Goal: Information Seeking & Learning: Get advice/opinions

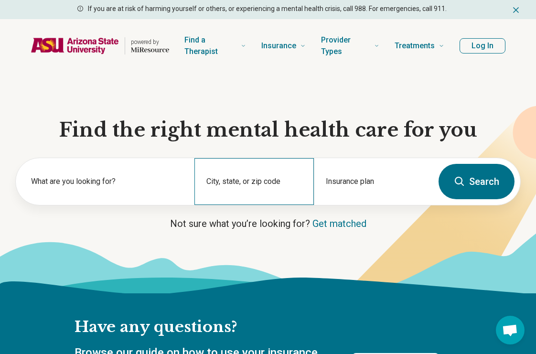
click at [254, 182] on div "City, state, or zip code" at bounding box center [253, 181] width 119 height 47
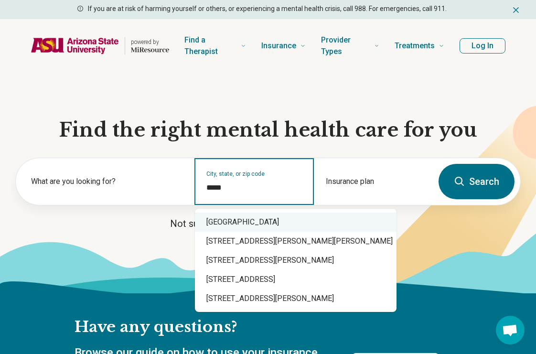
click at [255, 219] on div "Mesa, AZ 85212" at bounding box center [296, 221] width 202 height 19
type input "**********"
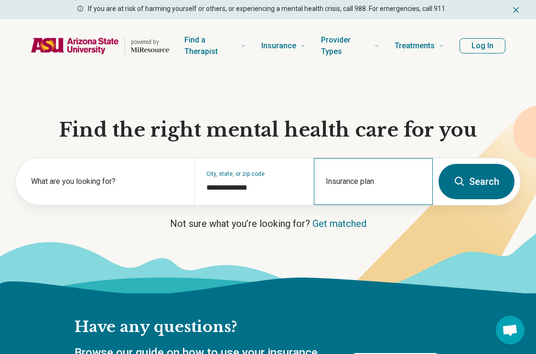
click at [352, 181] on div "Insurance plan" at bounding box center [373, 181] width 119 height 47
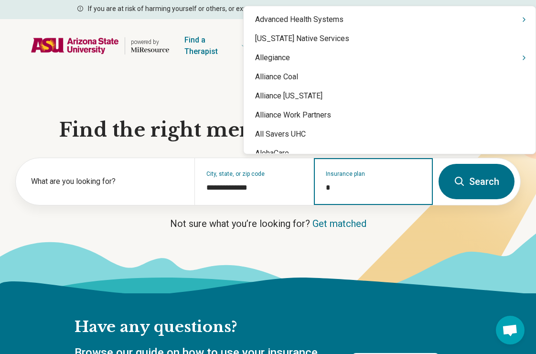
type input "**"
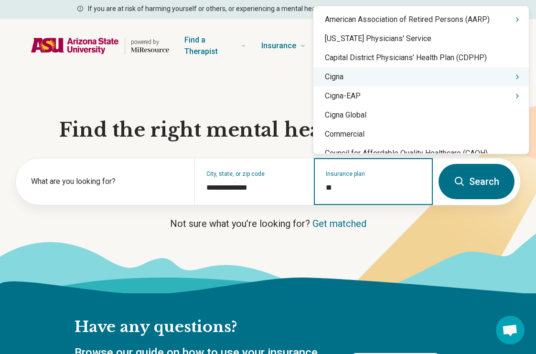
click at [340, 85] on div "Cigna" at bounding box center [420, 76] width 215 height 19
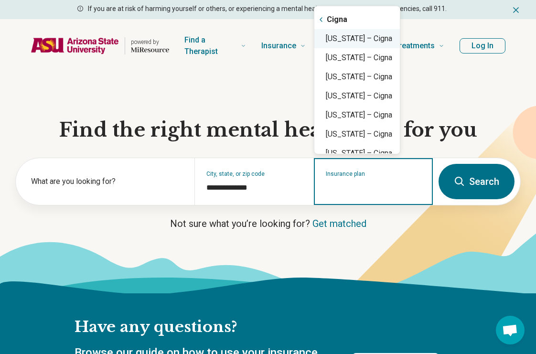
click at [341, 43] on div "Arizona – Cigna" at bounding box center [356, 38] width 85 height 19
type input "**********"
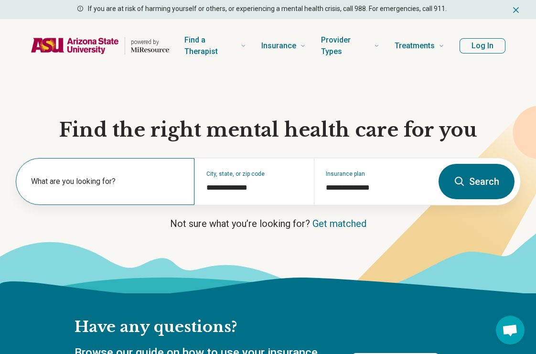
click at [133, 181] on label "What are you looking for?" at bounding box center [107, 181] width 152 height 11
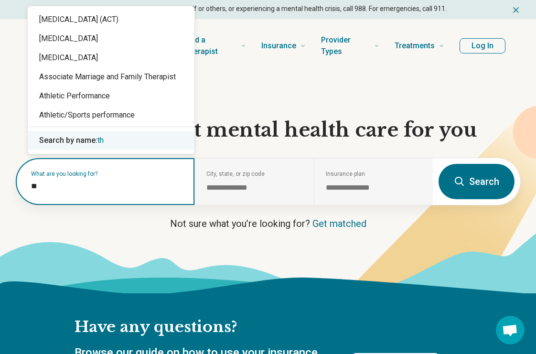
scroll to position [19, 0]
type input "*"
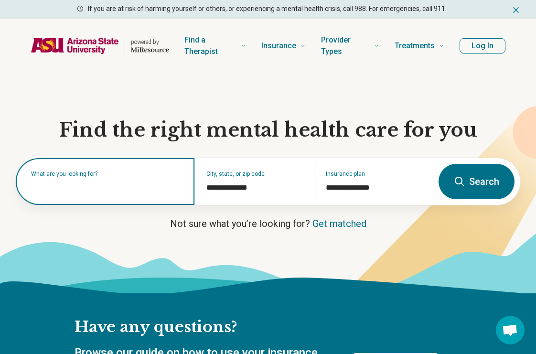
click at [47, 189] on input "text" at bounding box center [107, 185] width 152 height 11
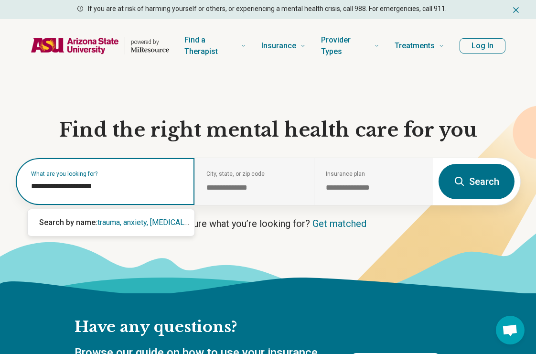
type input "**********"
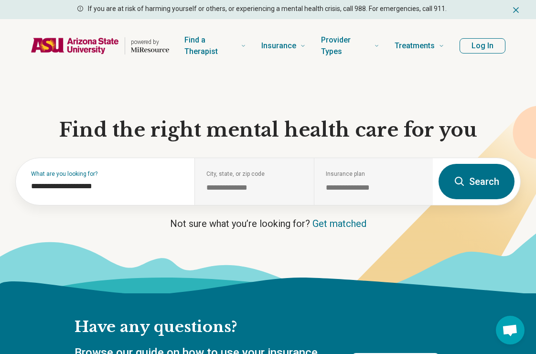
click at [480, 184] on button "Search" at bounding box center [476, 181] width 76 height 35
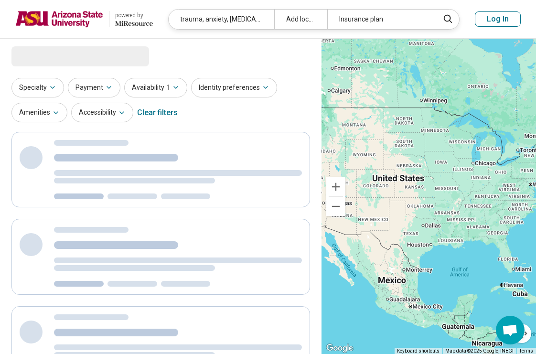
select select "***"
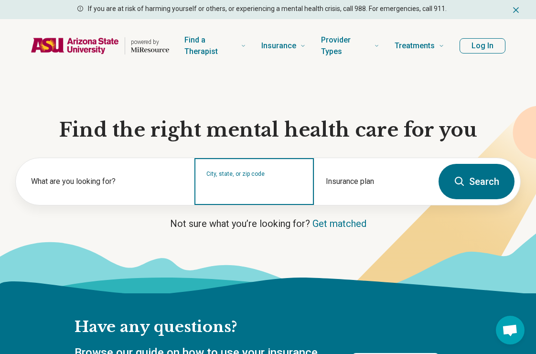
click at [235, 183] on input "City, state, or zip code" at bounding box center [253, 187] width 95 height 11
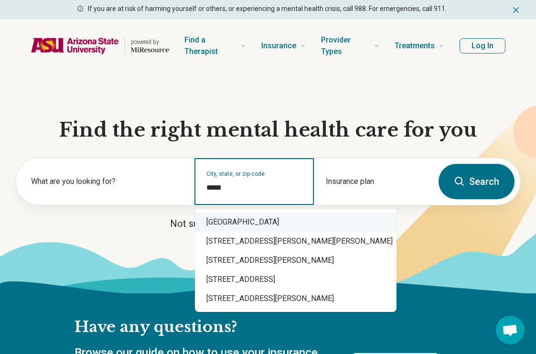
click at [242, 218] on div "Mesa, AZ 85212" at bounding box center [296, 221] width 202 height 19
type input "**********"
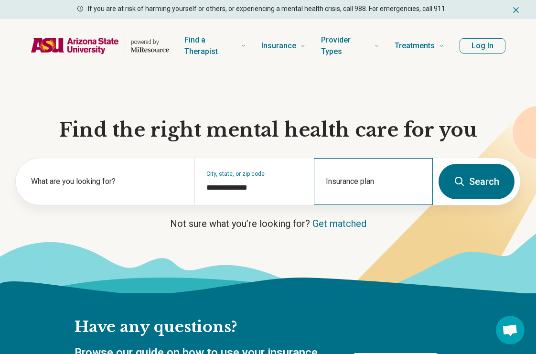
click at [372, 180] on div "Insurance plan" at bounding box center [373, 181] width 119 height 47
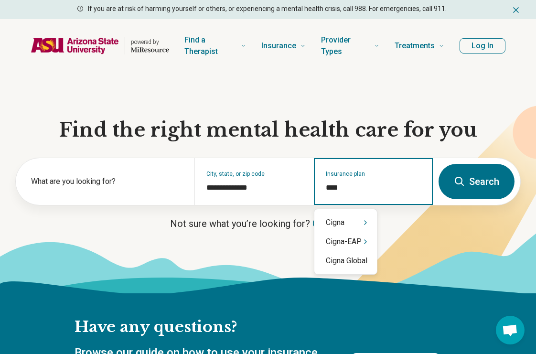
type input "*****"
click at [355, 225] on div "Cigna" at bounding box center [345, 222] width 63 height 19
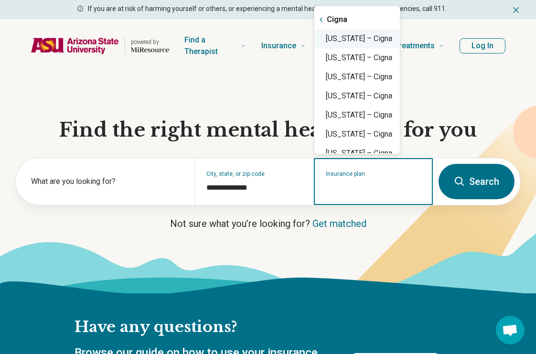
click at [382, 43] on div "Arizona – Cigna" at bounding box center [356, 38] width 85 height 19
type input "**********"
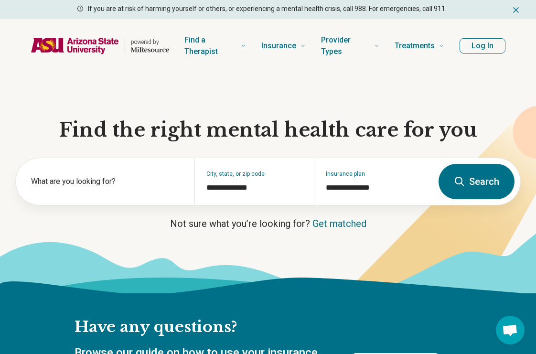
click at [477, 182] on button "Search" at bounding box center [476, 181] width 76 height 35
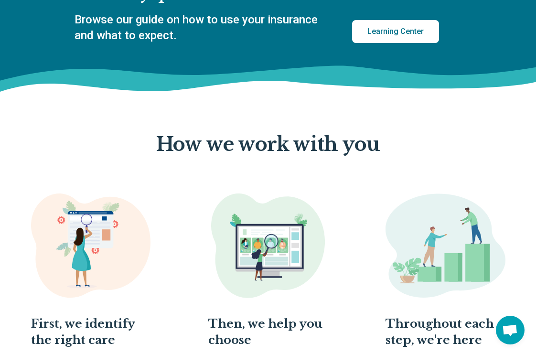
scroll to position [349, 0]
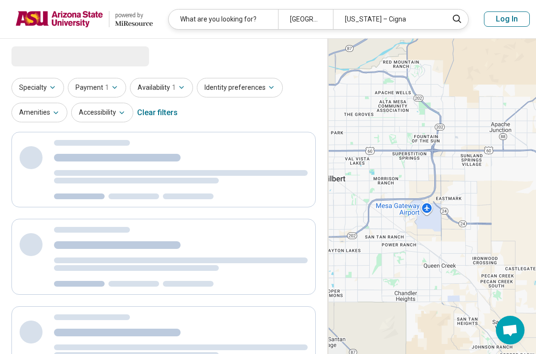
select select "***"
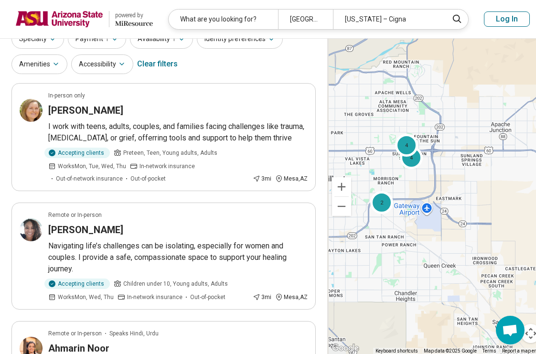
scroll to position [63, 0]
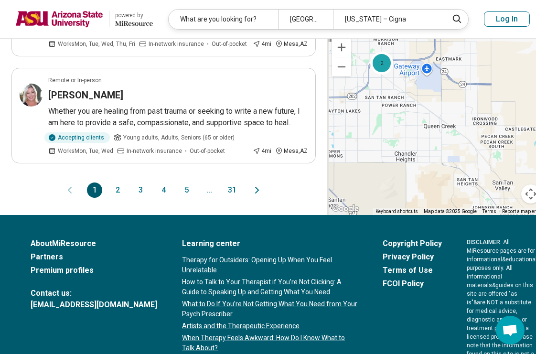
scroll to position [1062, 0]
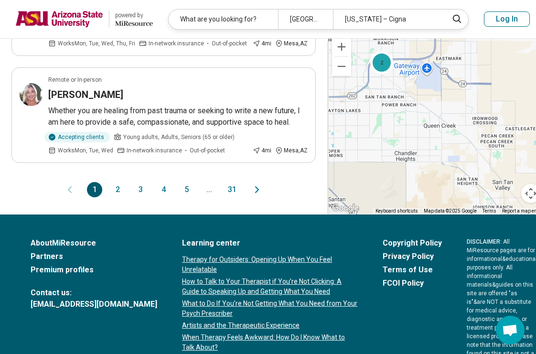
click at [116, 197] on button "2" at bounding box center [117, 189] width 15 height 15
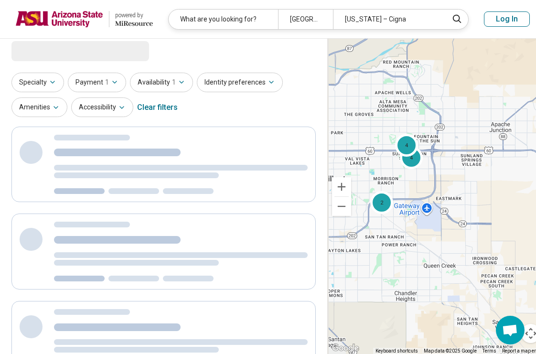
scroll to position [0, 0]
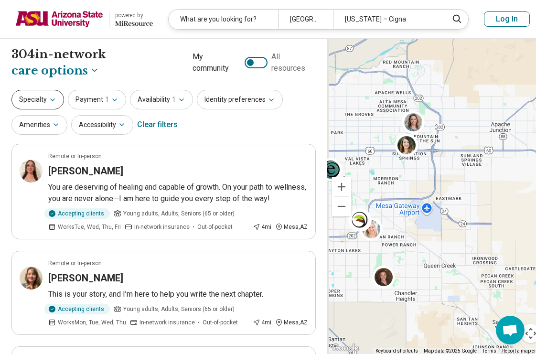
click at [53, 97] on icon "button" at bounding box center [53, 100] width 8 height 8
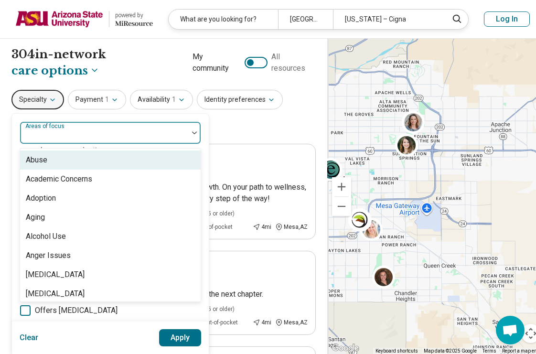
click at [193, 132] on img at bounding box center [194, 132] width 5 height 3
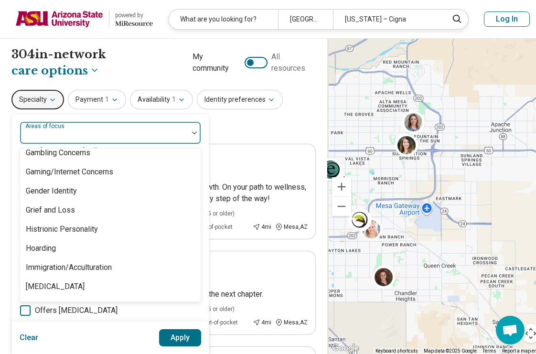
scroll to position [759, 0]
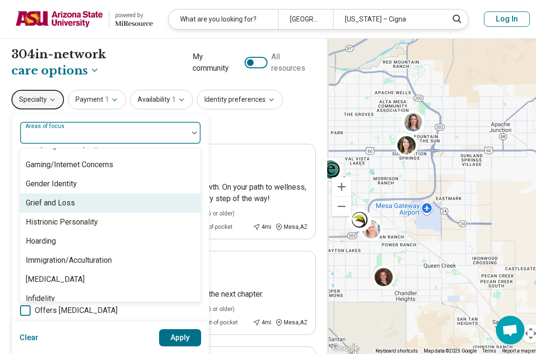
click at [171, 205] on div "Grief and Loss" at bounding box center [110, 202] width 180 height 19
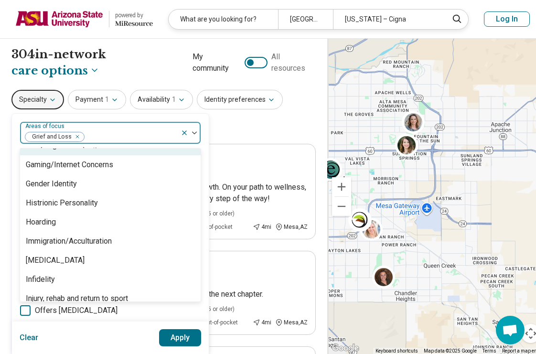
click at [193, 130] on div at bounding box center [190, 133] width 20 height 22
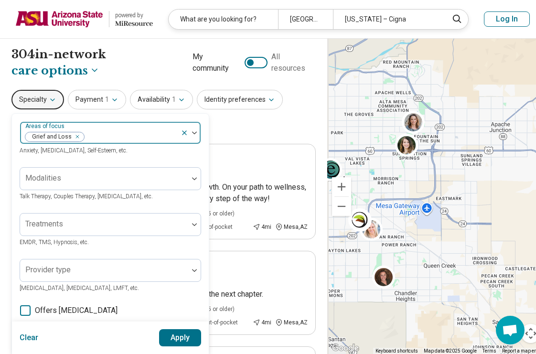
click at [193, 130] on div at bounding box center [190, 133] width 20 height 22
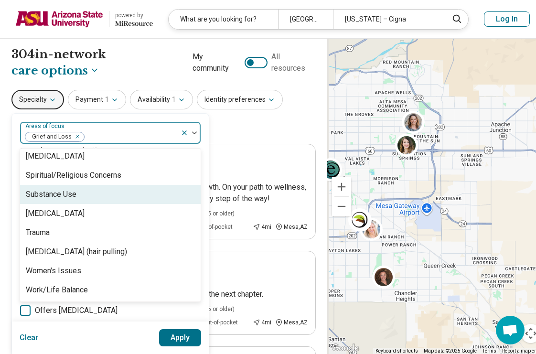
scroll to position [1765, 0]
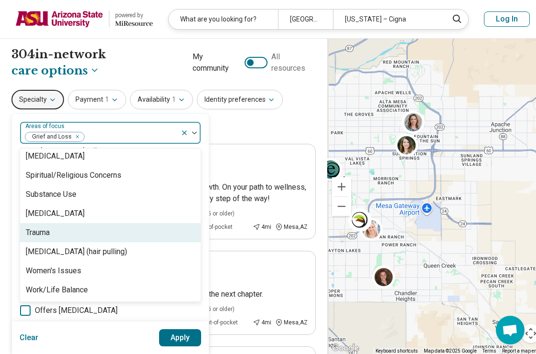
click at [129, 236] on div "Trauma" at bounding box center [110, 232] width 180 height 19
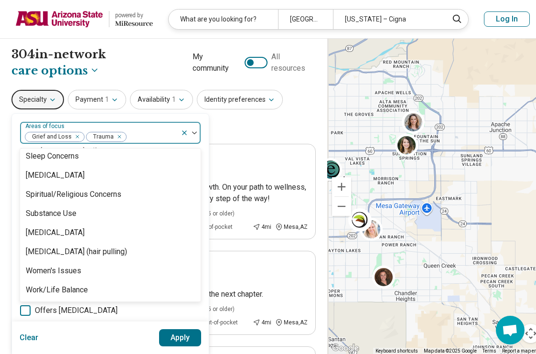
scroll to position [1746, 0]
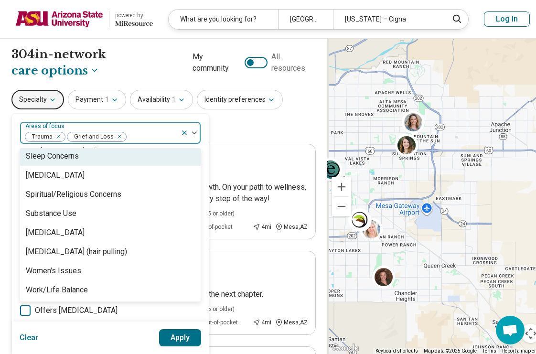
click at [193, 131] on img at bounding box center [194, 132] width 5 height 3
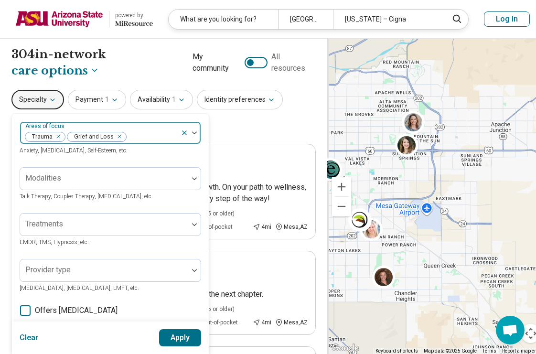
click at [194, 133] on img at bounding box center [194, 132] width 5 height 3
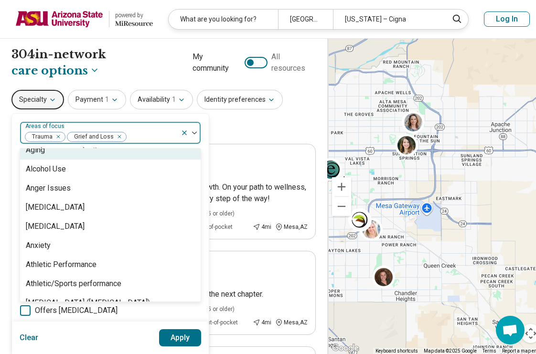
scroll to position [68, 0]
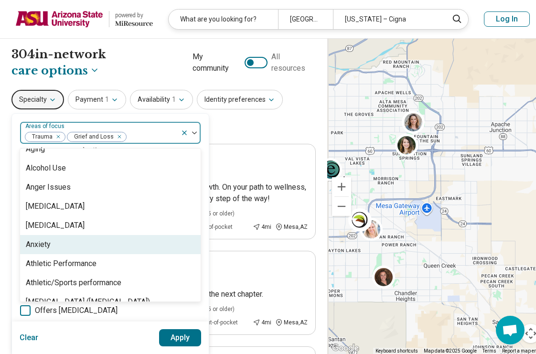
click at [158, 242] on div "Anxiety" at bounding box center [110, 244] width 180 height 19
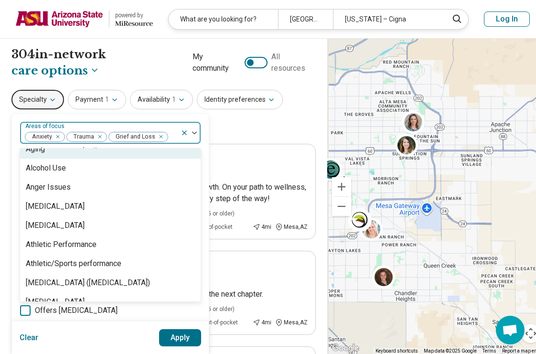
click at [196, 130] on div at bounding box center [190, 133] width 20 height 22
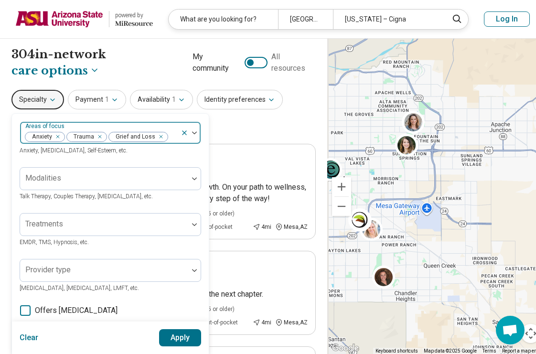
click at [196, 130] on div at bounding box center [190, 133] width 20 height 22
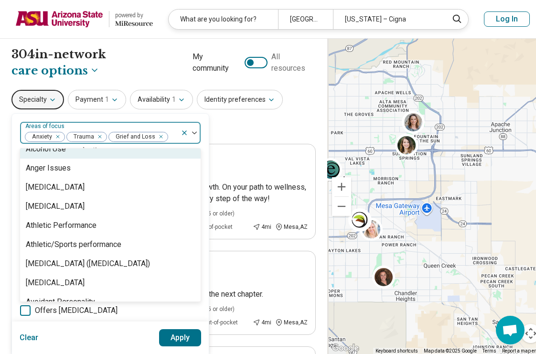
scroll to position [89, 0]
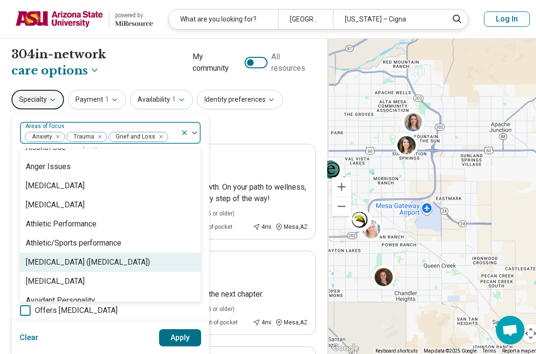
click at [164, 254] on div "[MEDICAL_DATA] ([MEDICAL_DATA])" at bounding box center [110, 262] width 180 height 19
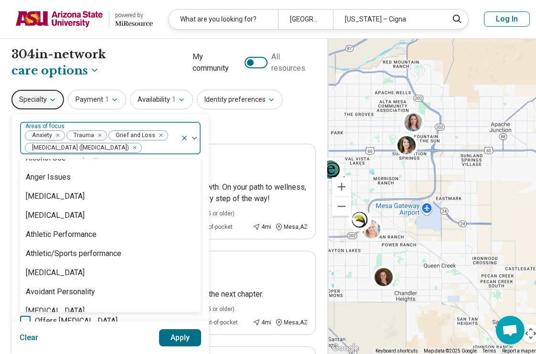
click at [198, 138] on div at bounding box center [194, 138] width 12 height 3
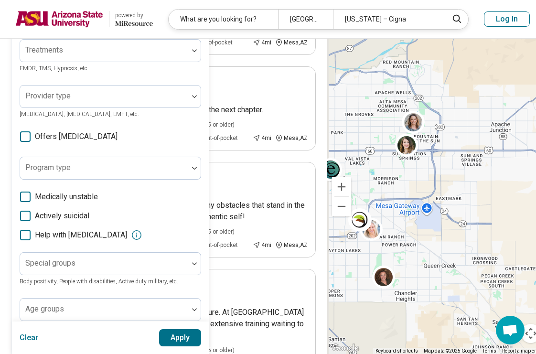
scroll to position [185, 0]
click at [178, 336] on button "Apply" at bounding box center [180, 337] width 42 height 17
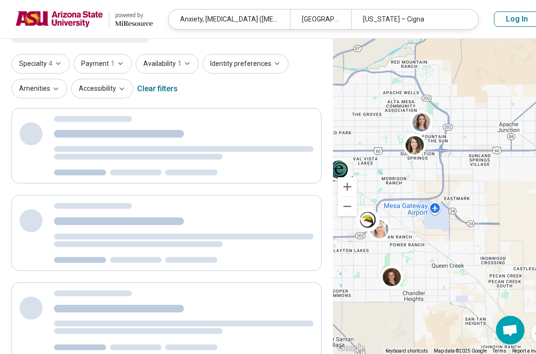
scroll to position [0, 0]
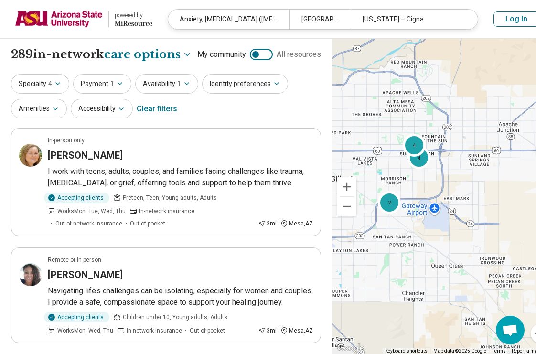
scroll to position [0, 0]
click at [187, 84] on icon "button" at bounding box center [187, 84] width 8 height 8
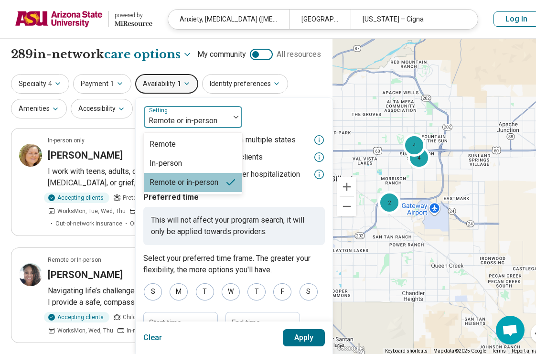
click at [233, 117] on img at bounding box center [235, 117] width 5 height 3
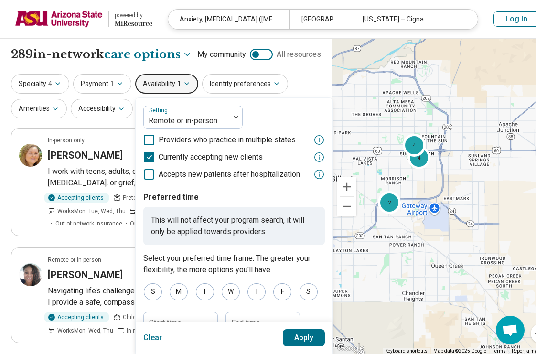
click at [301, 83] on div "Specialty 4 Payment 1 Availability 1 Setting Remote or in-person Providers who …" at bounding box center [166, 97] width 310 height 46
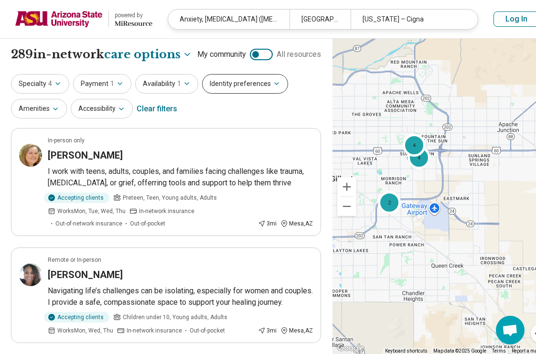
click at [273, 84] on icon "button" at bounding box center [277, 84] width 8 height 8
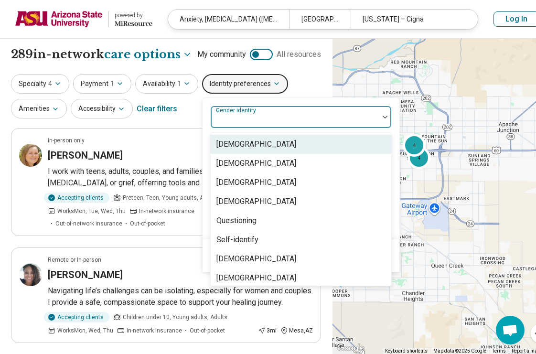
click at [379, 115] on div at bounding box center [385, 117] width 12 height 22
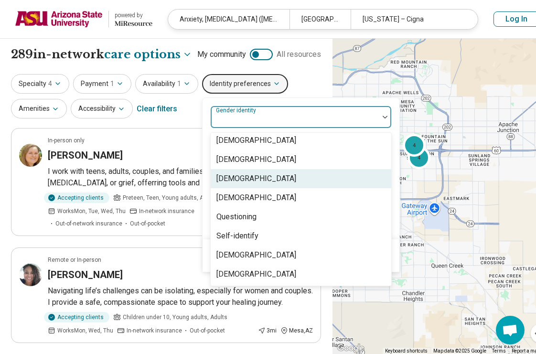
scroll to position [4, 0]
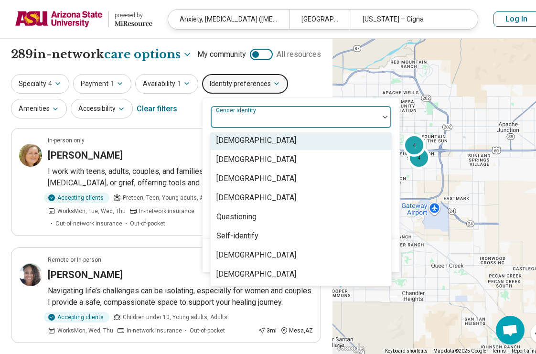
click at [303, 84] on div "Specialty 4 Payment 1 Availability 1 Identity preferences Cisgender Man, 1 of 8…" at bounding box center [166, 97] width 310 height 46
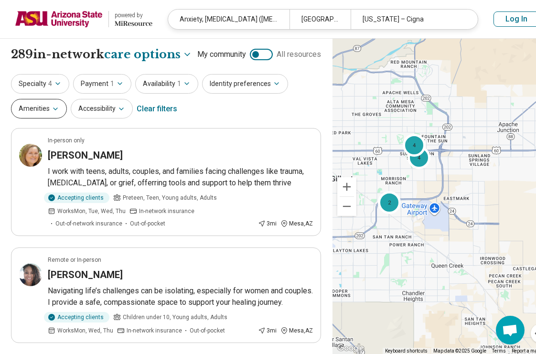
click at [57, 106] on icon "button" at bounding box center [56, 109] width 8 height 8
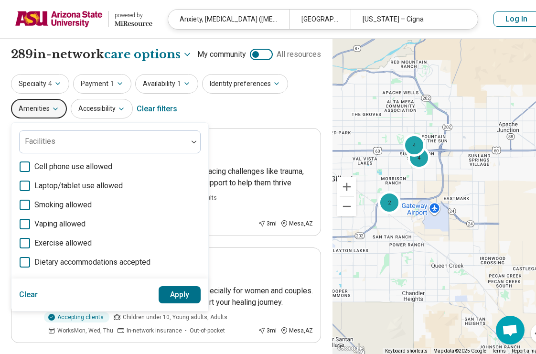
click at [57, 106] on icon "button" at bounding box center [56, 109] width 8 height 8
click at [205, 118] on div "Specialty 4 Payment 1 Availability 1 Identity preferences Amenities Facilities …" at bounding box center [166, 97] width 310 height 46
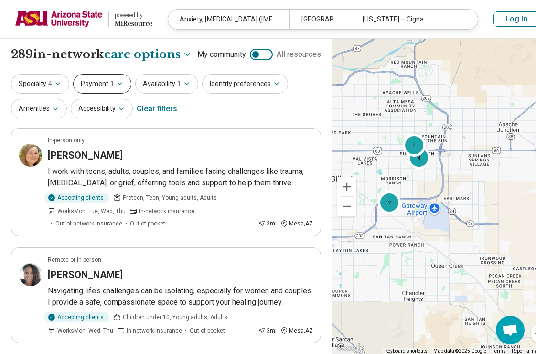
click at [118, 83] on icon "button" at bounding box center [120, 84] width 8 height 8
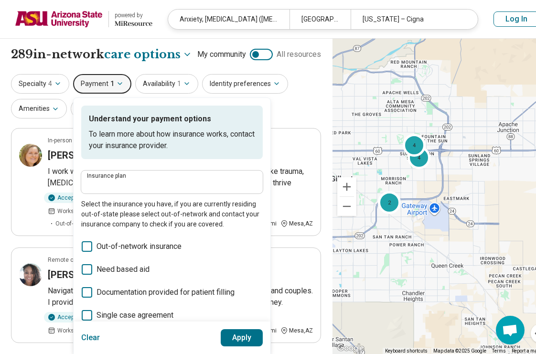
type input "**********"
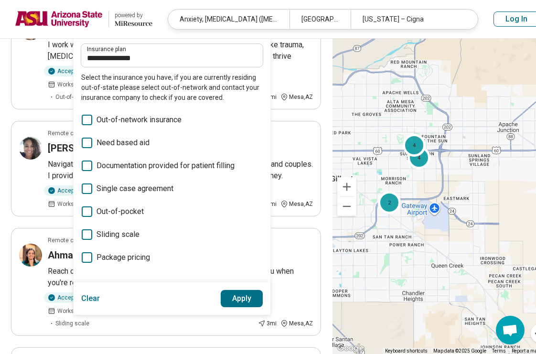
scroll to position [136, 0]
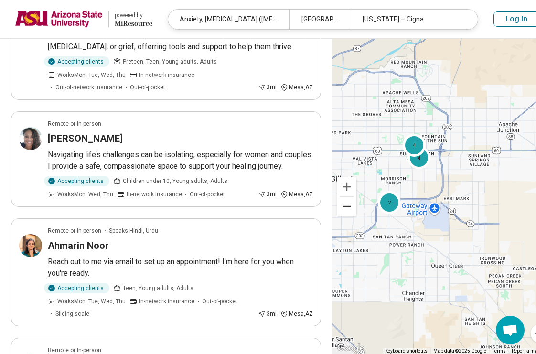
click at [346, 203] on button "Zoom out" at bounding box center [346, 206] width 19 height 19
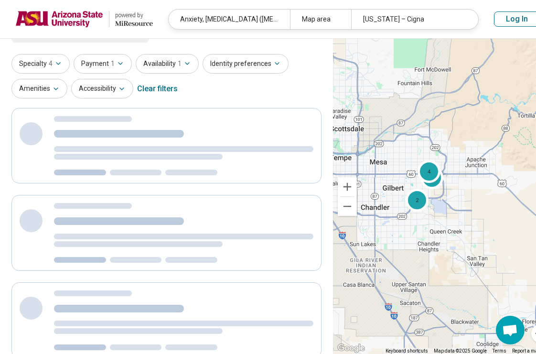
scroll to position [0, 0]
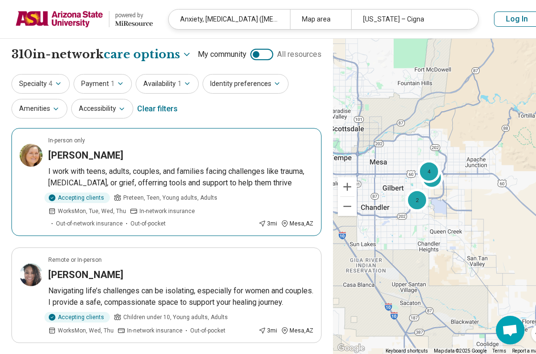
click at [147, 169] on p "I work with teens, adults, couples, and families facing challenges like trauma,…" at bounding box center [180, 177] width 265 height 23
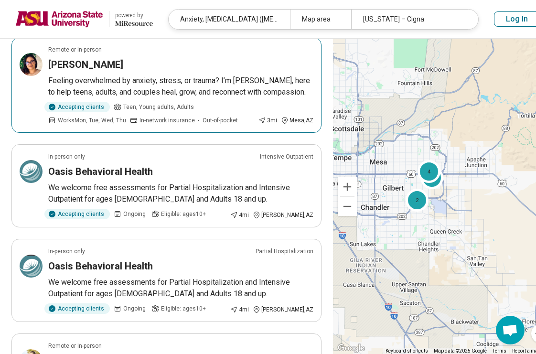
scroll to position [428, 0]
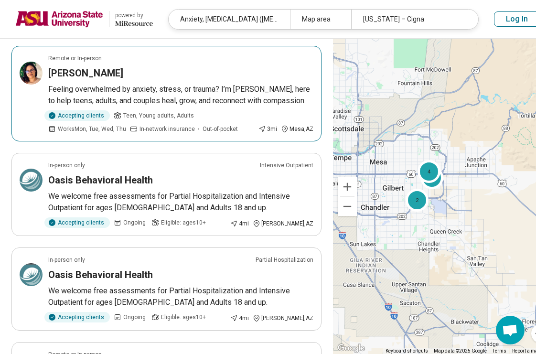
click at [89, 80] on h3 "Anna Cimental" at bounding box center [85, 72] width 75 height 13
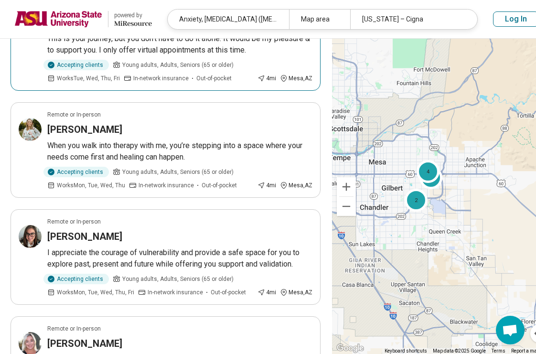
scroll to position [778, 1]
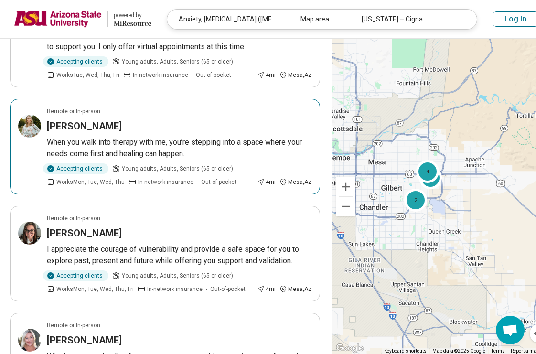
click at [93, 133] on h3 "Shauna Richardson" at bounding box center [84, 125] width 75 height 13
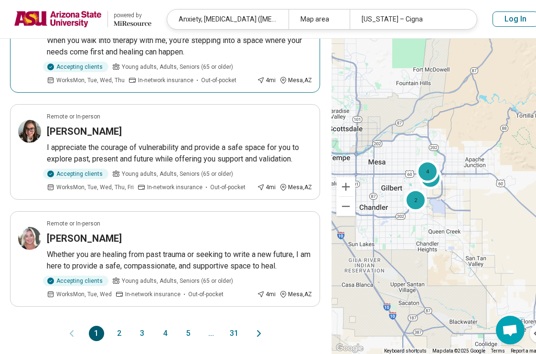
scroll to position [880, 1]
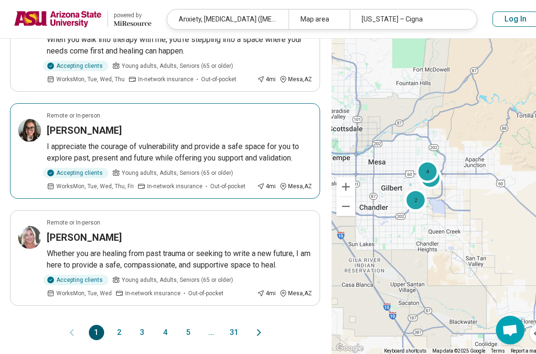
click at [102, 137] on h3 "Rebecca Fregoso" at bounding box center [84, 130] width 75 height 13
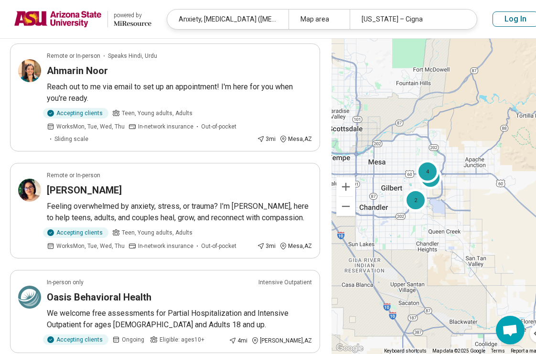
scroll to position [312, 2]
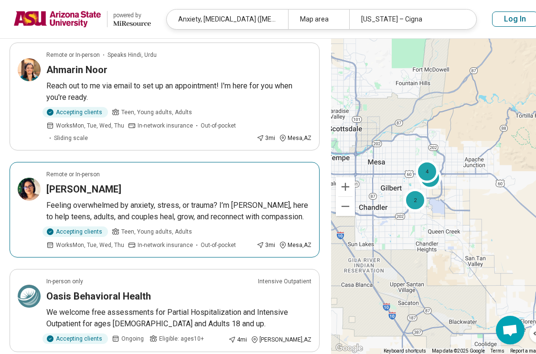
click at [73, 196] on h3 "Anna Cimental" at bounding box center [83, 188] width 75 height 13
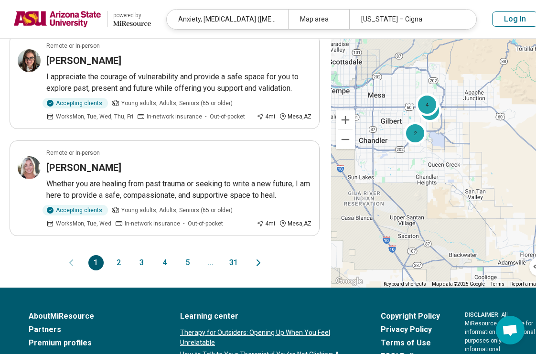
scroll to position [953, 2]
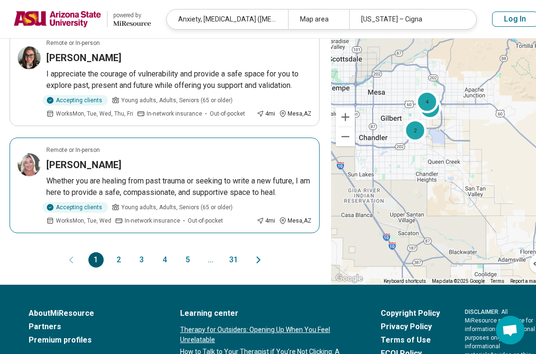
click at [70, 171] on h3 "[PERSON_NAME]" at bounding box center [83, 164] width 75 height 13
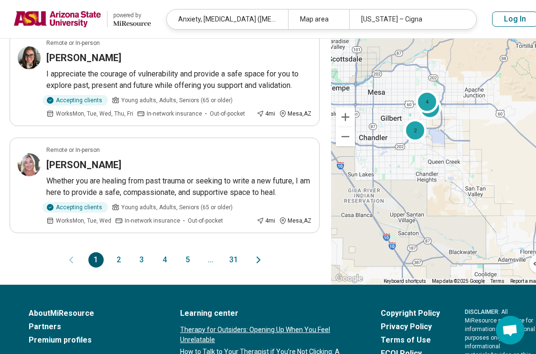
click at [119, 267] on button "2" at bounding box center [118, 259] width 15 height 15
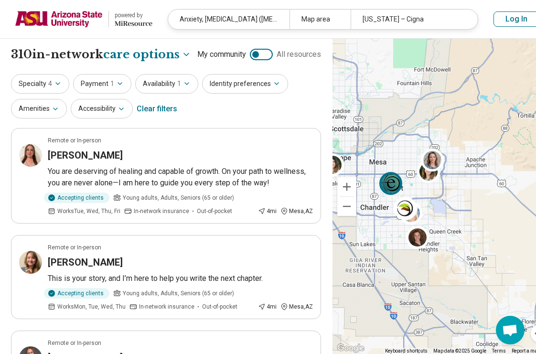
scroll to position [0, 0]
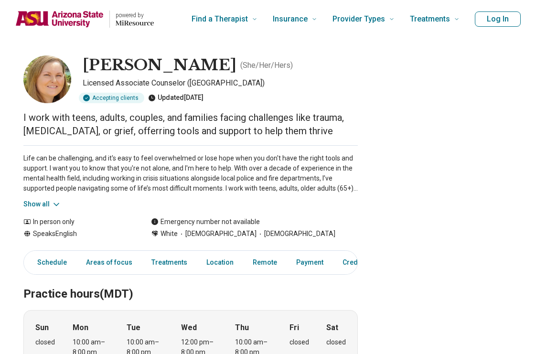
click at [44, 203] on button "Show all" at bounding box center [42, 204] width 38 height 10
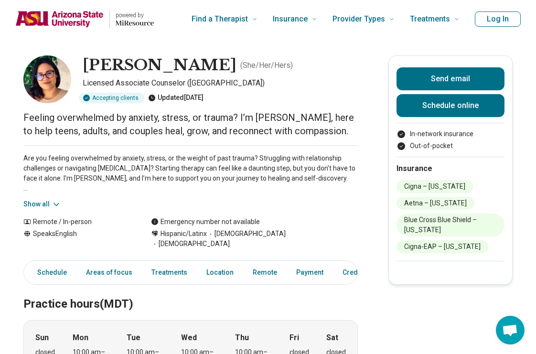
click at [52, 202] on icon at bounding box center [57, 205] width 10 height 10
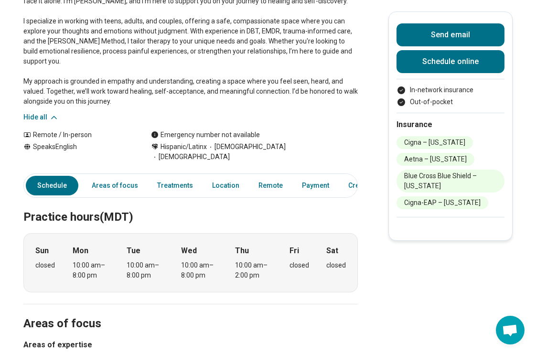
scroll to position [32, 0]
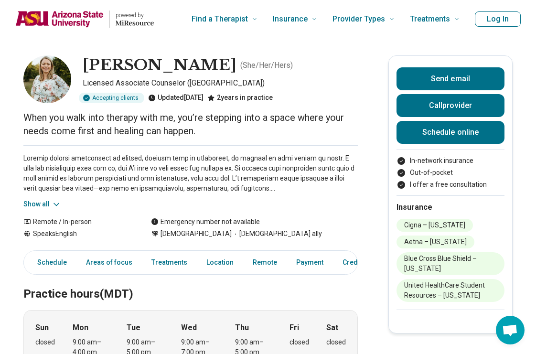
click at [57, 204] on icon at bounding box center [56, 204] width 5 height 2
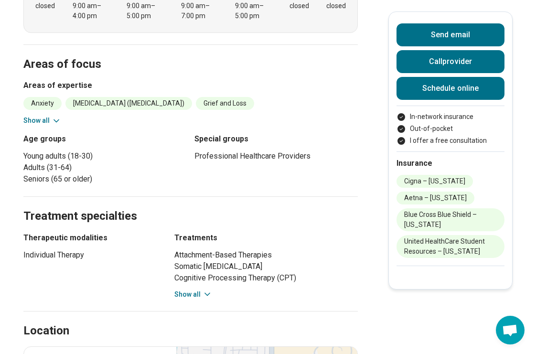
scroll to position [420, 0]
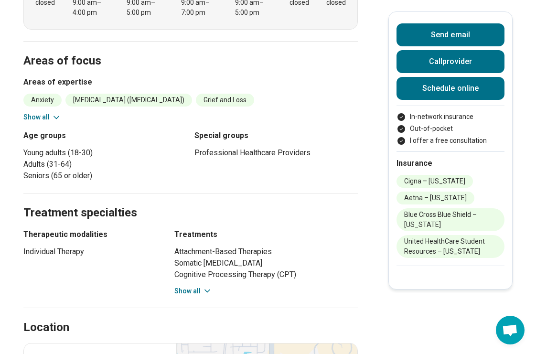
click at [190, 288] on button "Show all" at bounding box center [193, 291] width 38 height 10
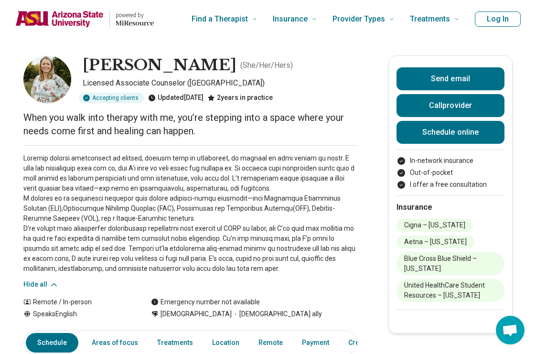
scroll to position [0, 0]
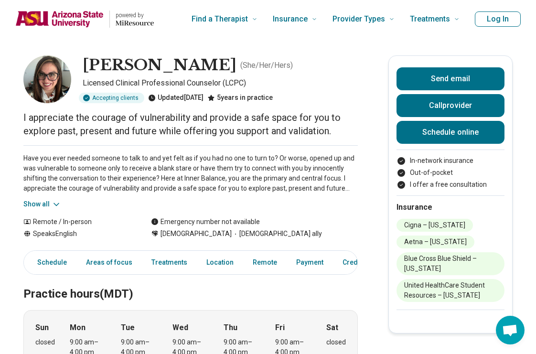
click at [37, 202] on button "Show all" at bounding box center [42, 204] width 38 height 10
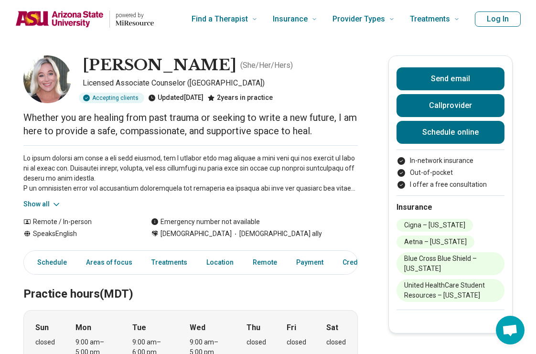
click at [43, 205] on button "Show all" at bounding box center [42, 204] width 38 height 10
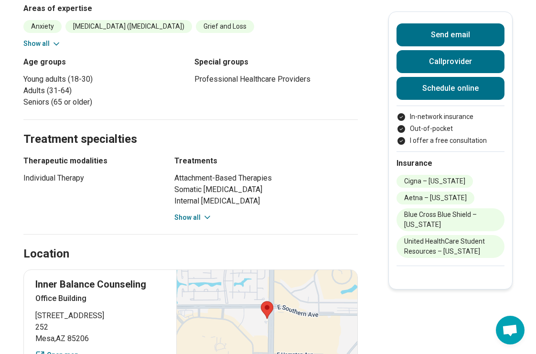
scroll to position [511, 0]
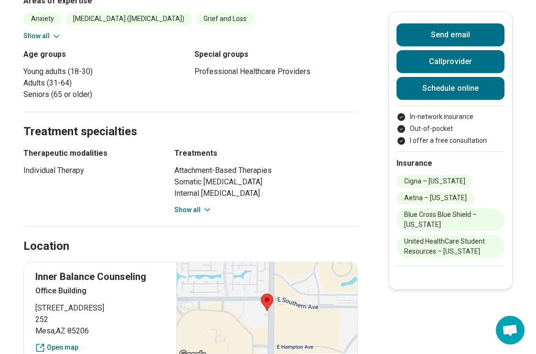
click at [183, 208] on button "Show all" at bounding box center [193, 210] width 38 height 10
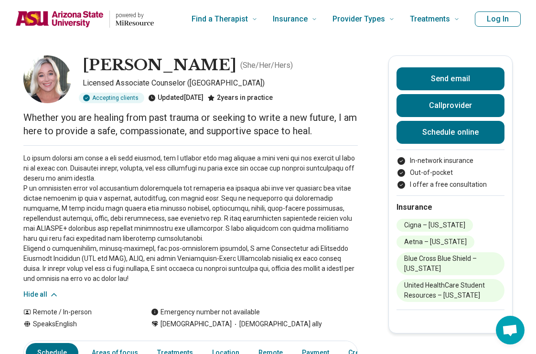
scroll to position [0, 0]
